Goal: Information Seeking & Learning: Learn about a topic

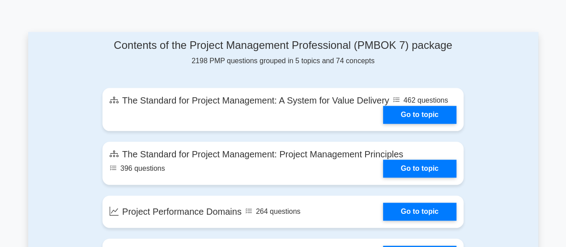
scroll to position [447, 0]
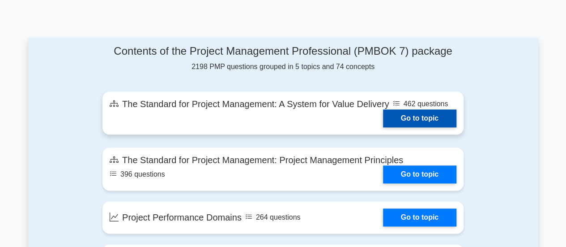
click at [418, 116] on link "Go to topic" at bounding box center [419, 118] width 73 height 18
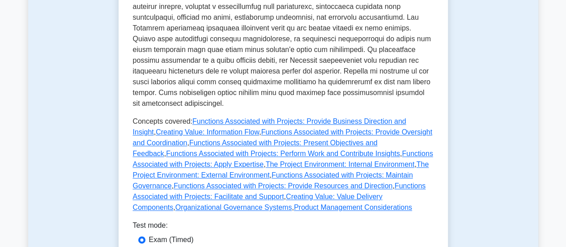
scroll to position [537, 0]
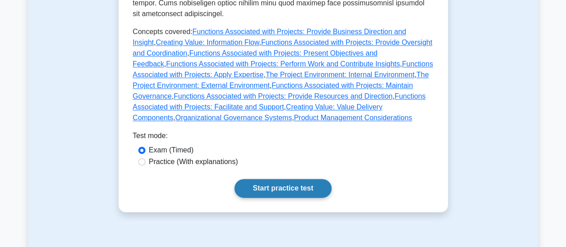
click at [302, 179] on link "Start practice test" at bounding box center [282, 188] width 97 height 19
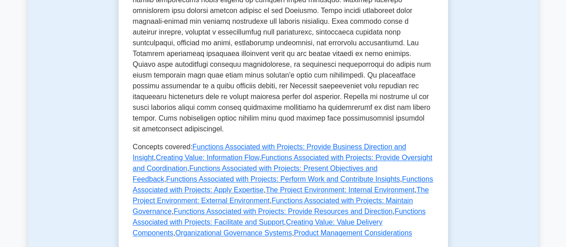
scroll to position [582, 0]
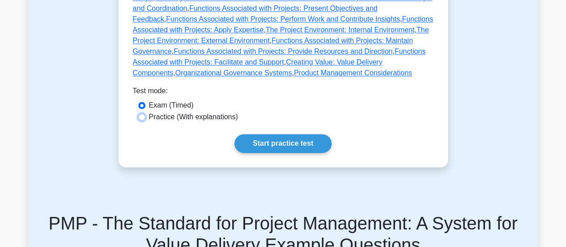
click at [140, 113] on input "Practice (With explanations)" at bounding box center [141, 116] width 7 height 7
radio input "true"
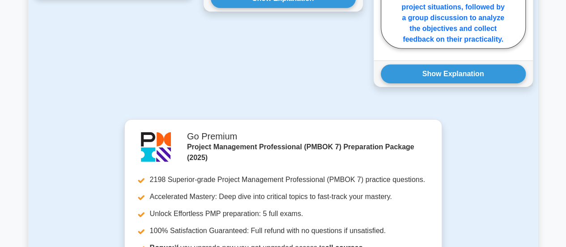
scroll to position [1432, 0]
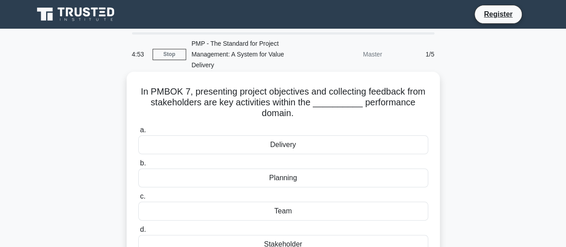
scroll to position [45, 0]
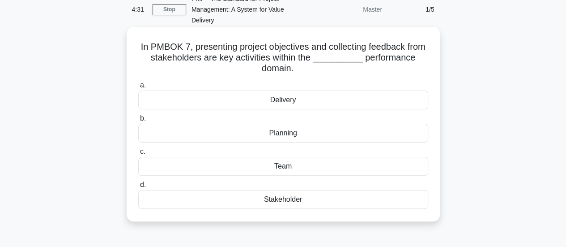
click at [281, 137] on div "Planning" at bounding box center [283, 132] width 290 height 19
click at [138, 121] on input "b. Planning" at bounding box center [138, 118] width 0 height 6
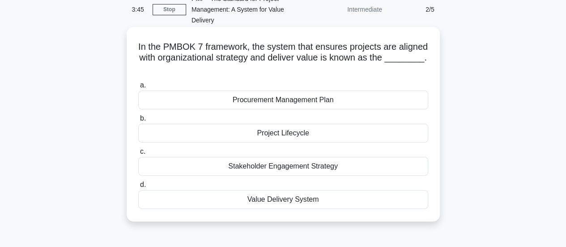
click at [291, 197] on div "Value Delivery System" at bounding box center [283, 199] width 290 height 19
click at [138, 187] on input "d. Value Delivery System" at bounding box center [138, 185] width 0 height 6
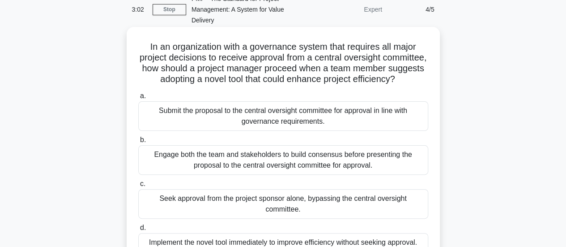
scroll to position [89, 0]
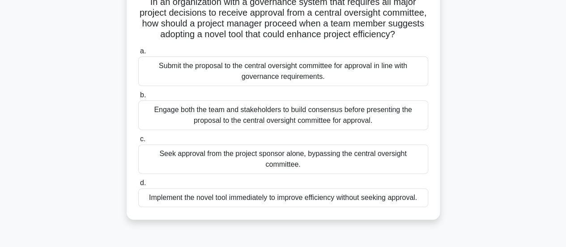
click at [315, 123] on div "Engage both the team and stakeholders to build consensus before presenting the …" at bounding box center [283, 115] width 290 height 30
click at [138, 98] on input "b. Engage both the team and stakeholders to build consensus before presenting t…" at bounding box center [138, 95] width 0 height 6
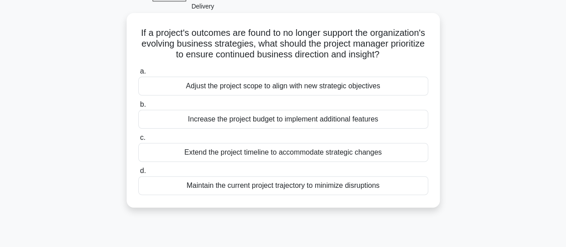
scroll to position [45, 0]
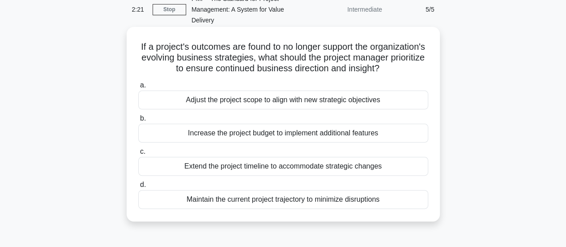
click at [311, 209] on div "Maintain the current project trajectory to minimize disruptions" at bounding box center [283, 199] width 290 height 19
click at [138, 187] on input "d. Maintain the current project trajectory to minimize disruptions" at bounding box center [138, 185] width 0 height 6
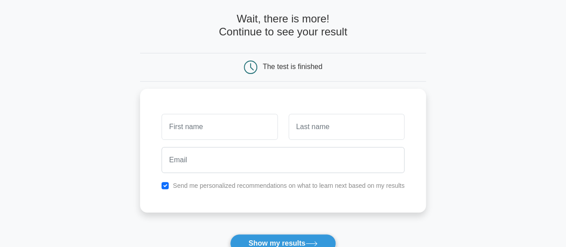
scroll to position [89, 0]
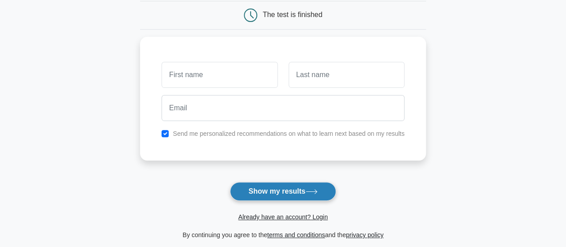
click at [297, 188] on button "Show my results" at bounding box center [283, 191] width 106 height 19
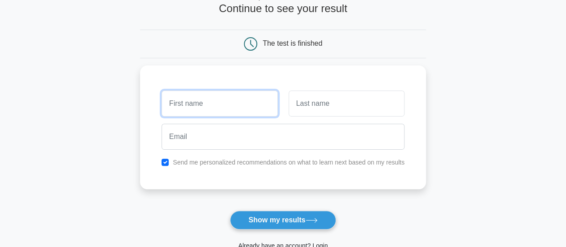
scroll to position [0, 0]
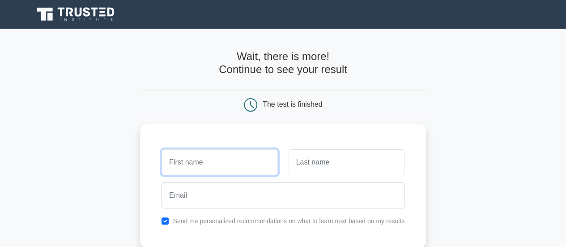
click at [198, 158] on input "text" at bounding box center [220, 162] width 116 height 26
type input "m"
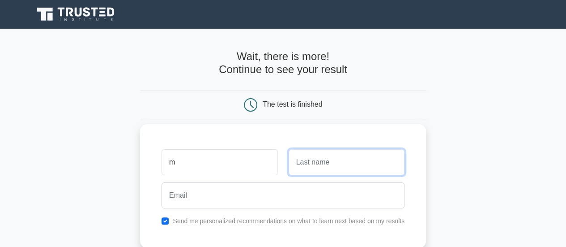
click at [309, 164] on input "text" at bounding box center [347, 162] width 116 height 26
type input "w"
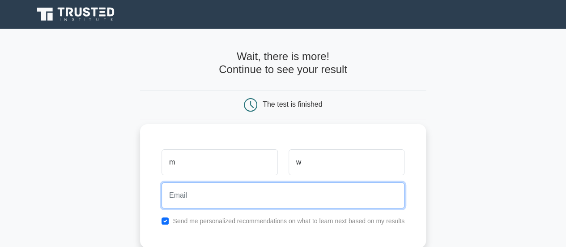
click at [284, 195] on input "email" at bounding box center [283, 195] width 243 height 26
type input "mtwin.mm@gmail.com"
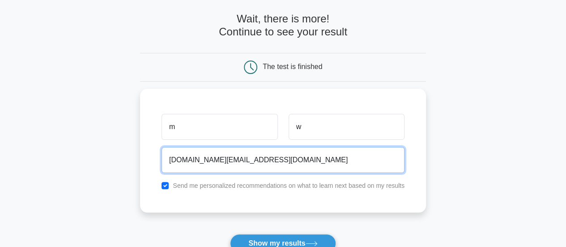
scroll to position [89, 0]
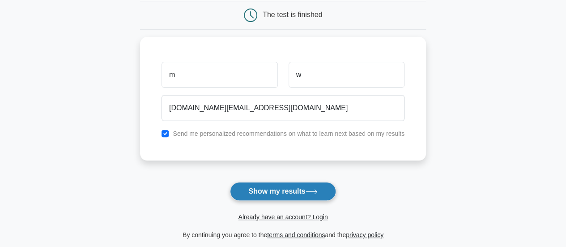
click at [286, 186] on button "Show my results" at bounding box center [283, 191] width 106 height 19
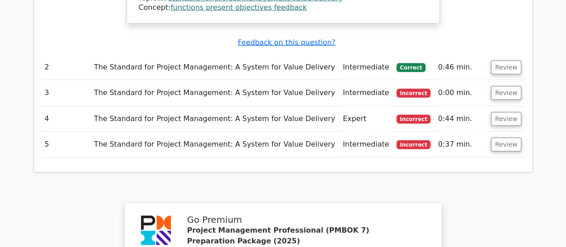
scroll to position [984, 0]
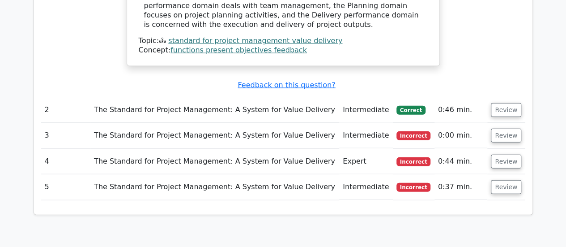
click at [280, 123] on td "The Standard for Project Management: A System for Value Delivery" at bounding box center [214, 136] width 249 height 26
click at [503, 128] on button "Review" at bounding box center [506, 135] width 30 height 14
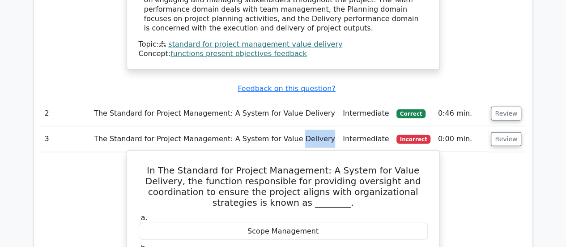
scroll to position [940, 0]
